Goal: Check status: Check status

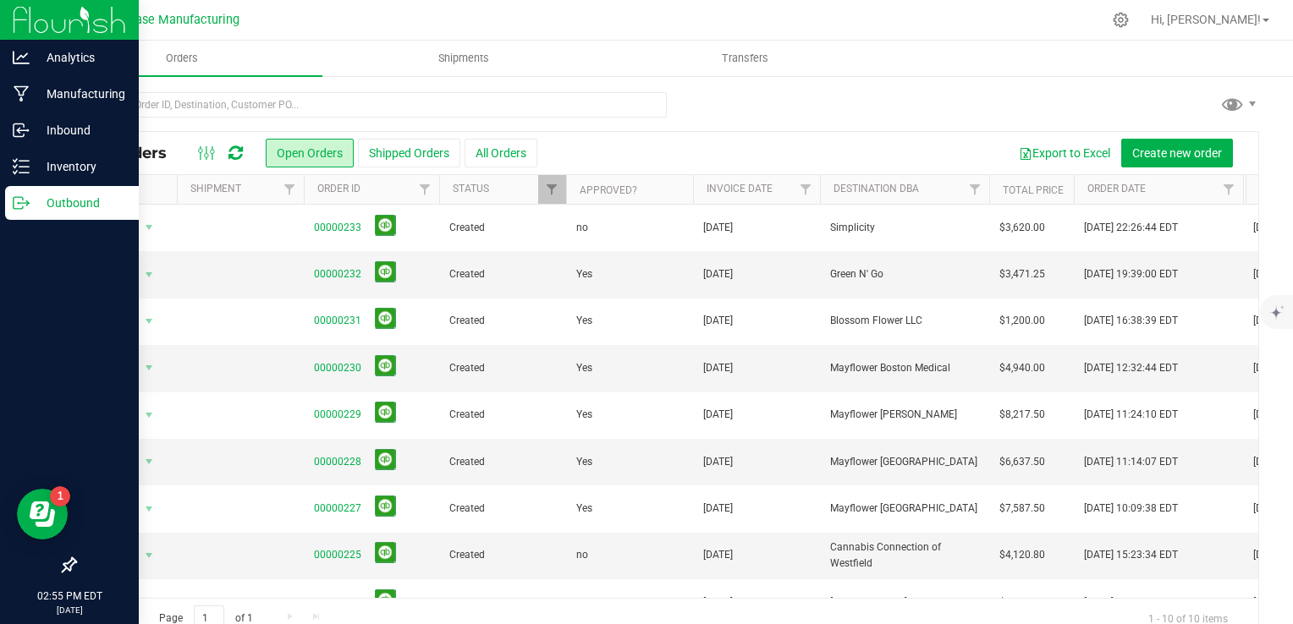
scroll to position [3, 0]
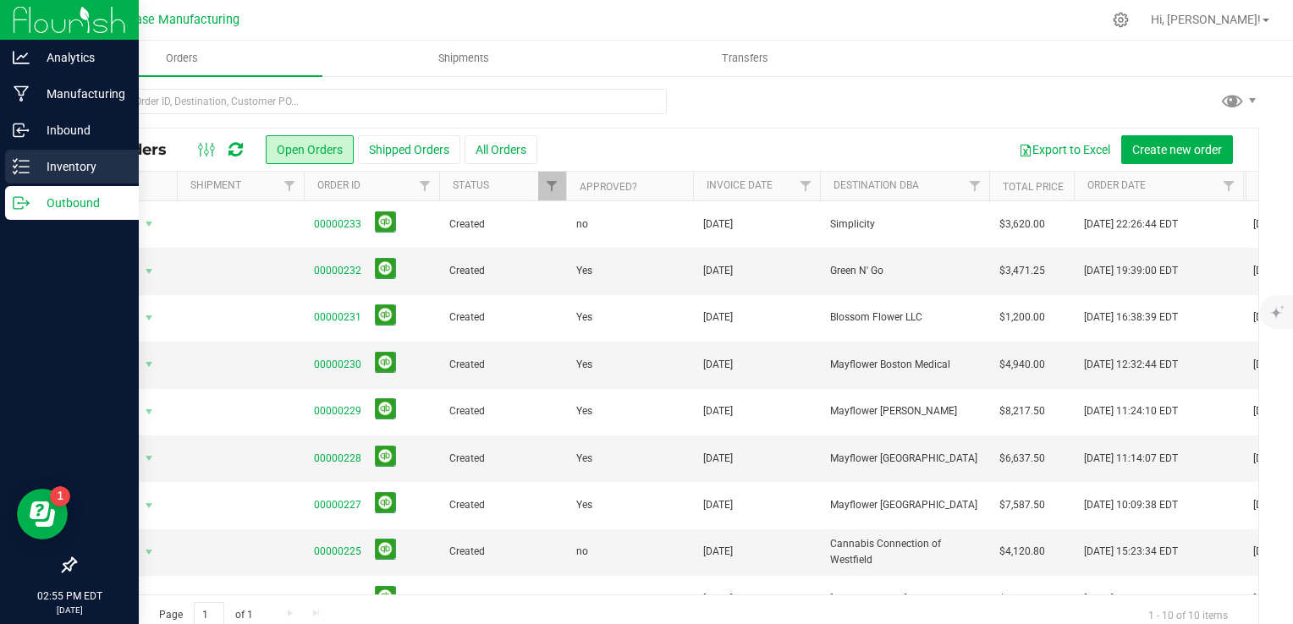
click at [54, 170] on p "Inventory" at bounding box center [81, 166] width 102 height 20
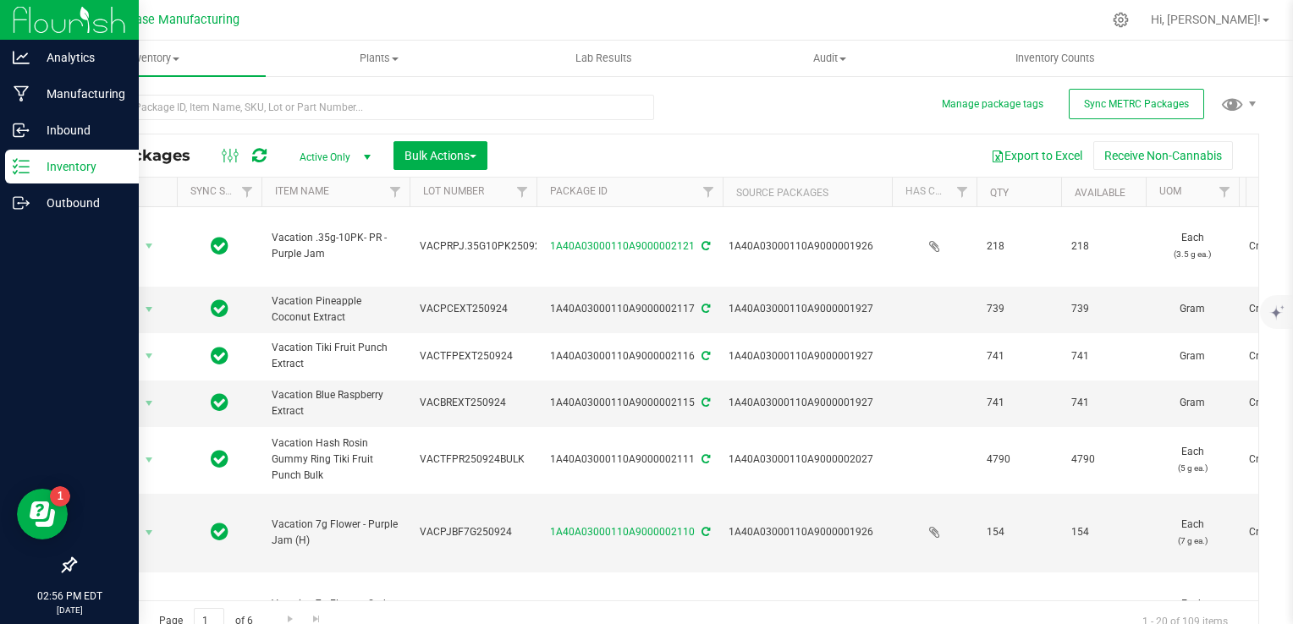
click at [265, 151] on icon at bounding box center [259, 155] width 14 height 17
click at [30, 200] on p "Outbound" at bounding box center [81, 203] width 102 height 20
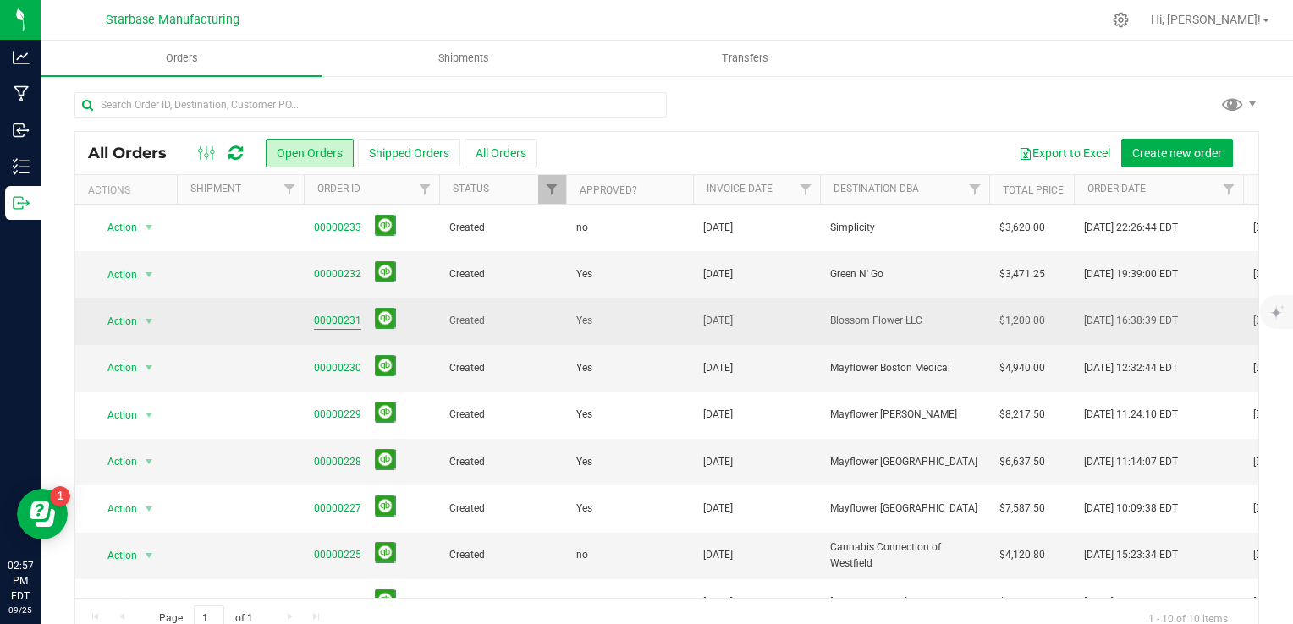
click at [326, 323] on link "00000231" at bounding box center [337, 321] width 47 height 16
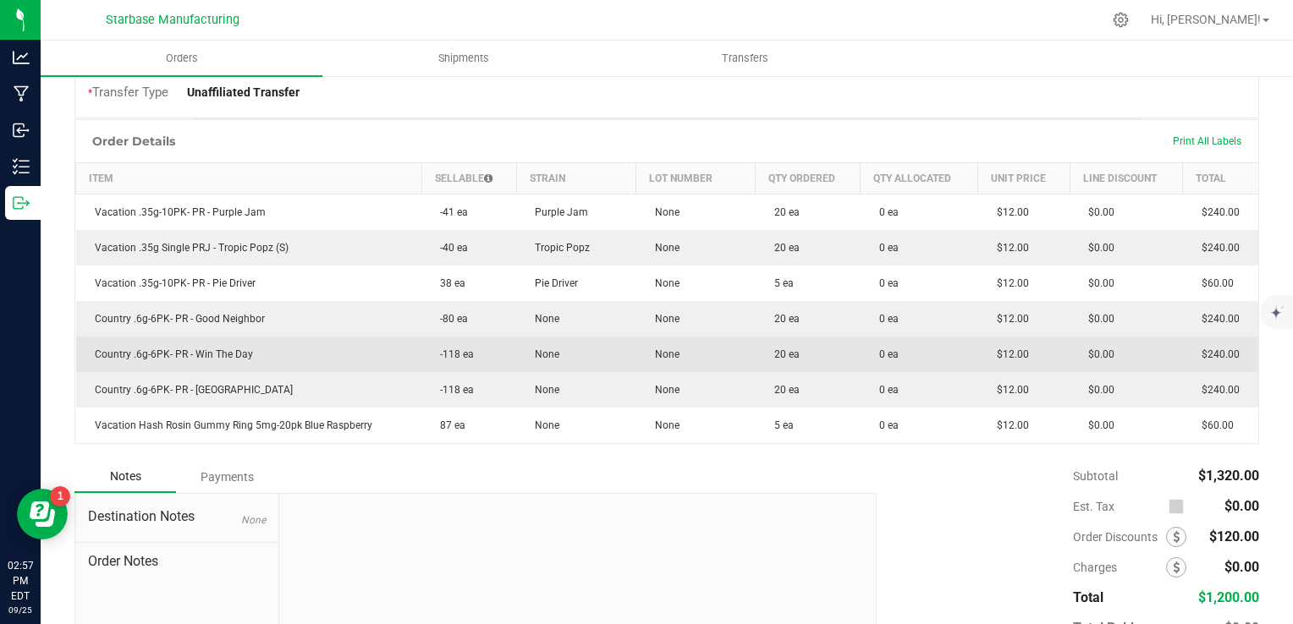
scroll to position [423, 0]
